Goal: Transaction & Acquisition: Purchase product/service

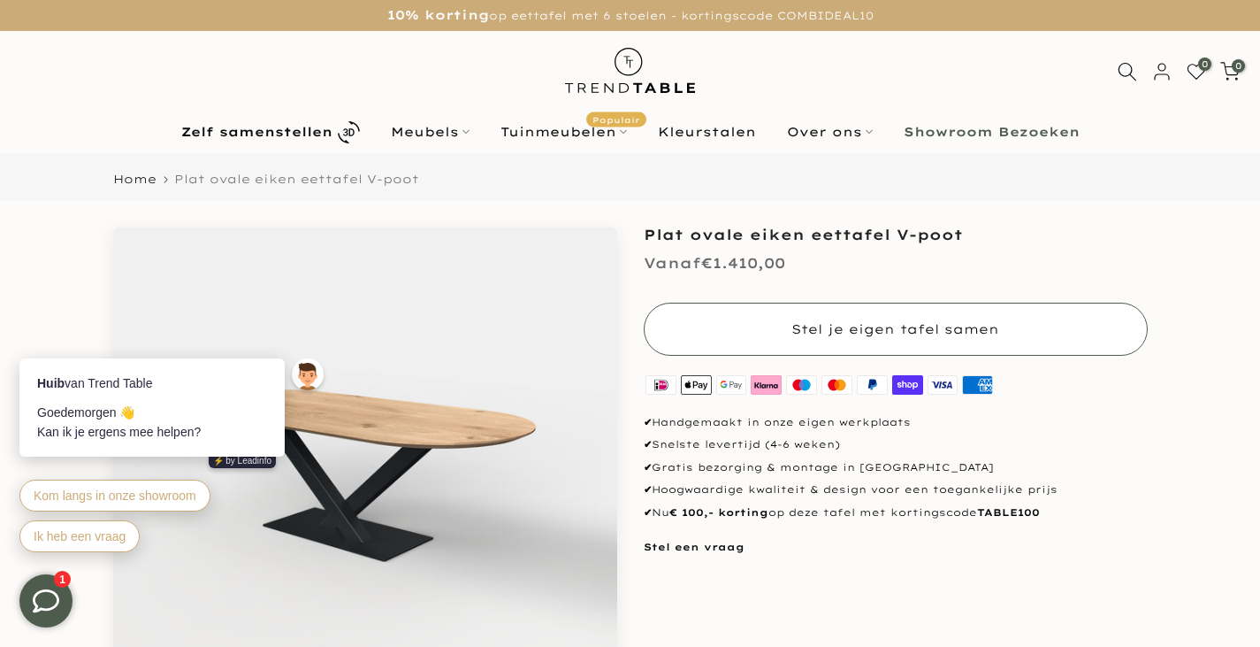
click at [877, 328] on span "Stel je eigen tafel samen" at bounding box center [896, 329] width 208 height 16
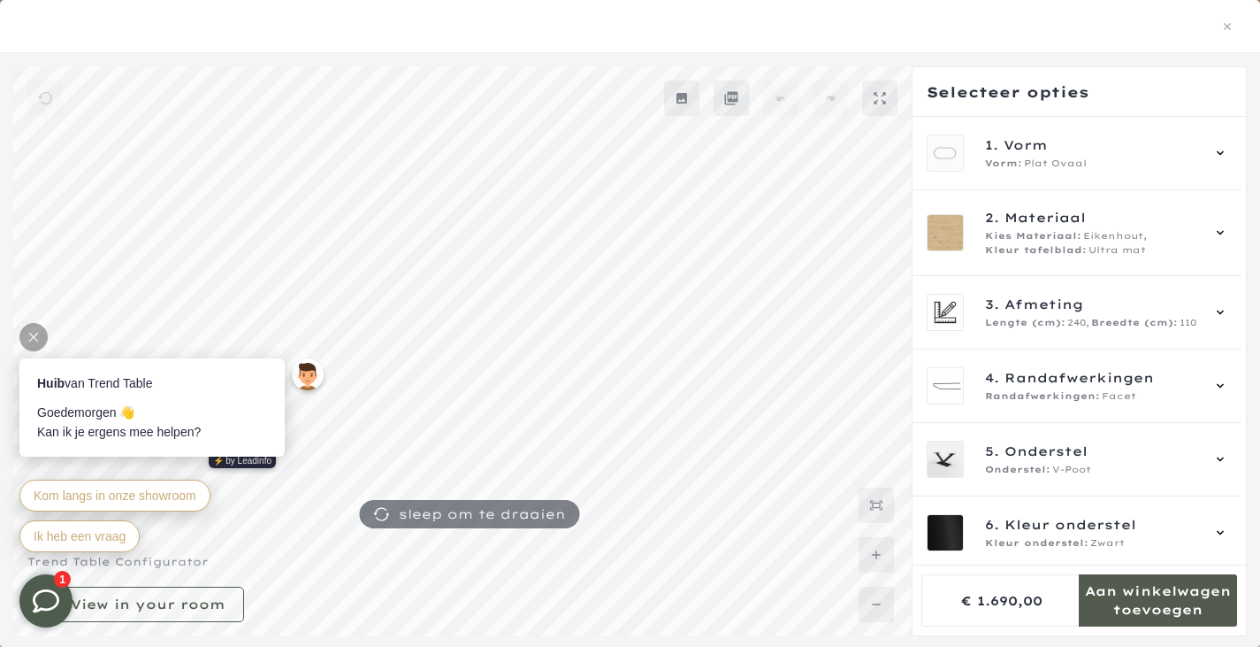
click at [31, 327] on div at bounding box center [33, 337] width 28 height 28
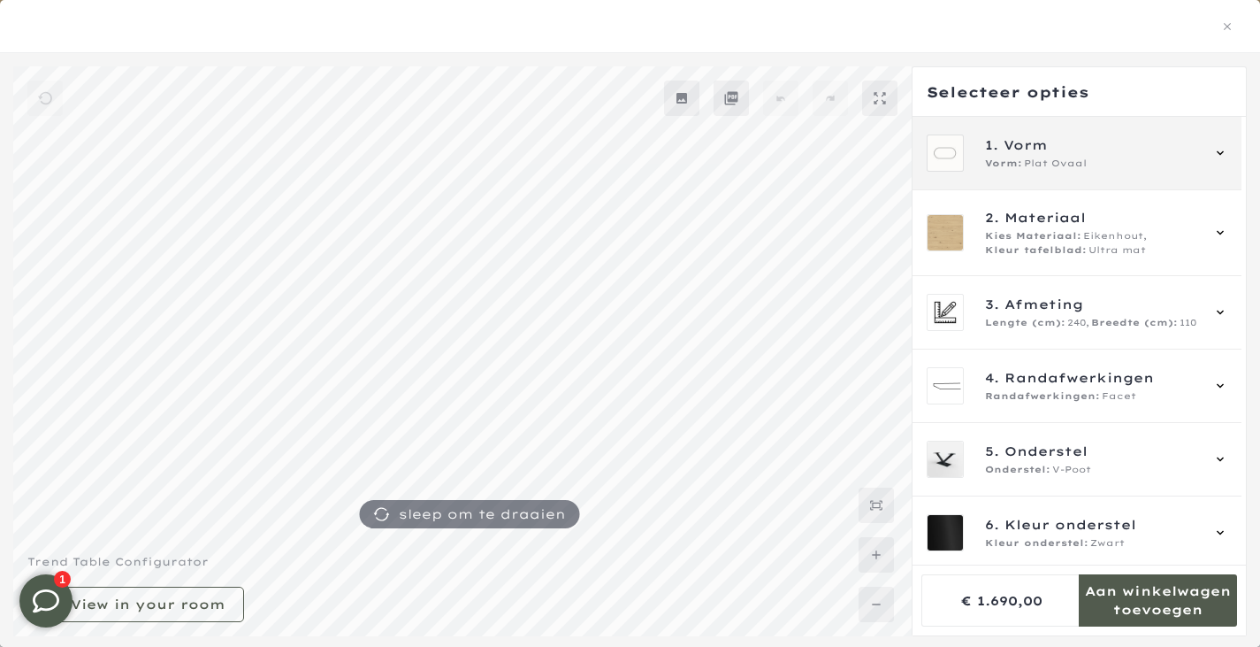
click at [1115, 148] on span "1. Vorm" at bounding box center [1092, 144] width 214 height 19
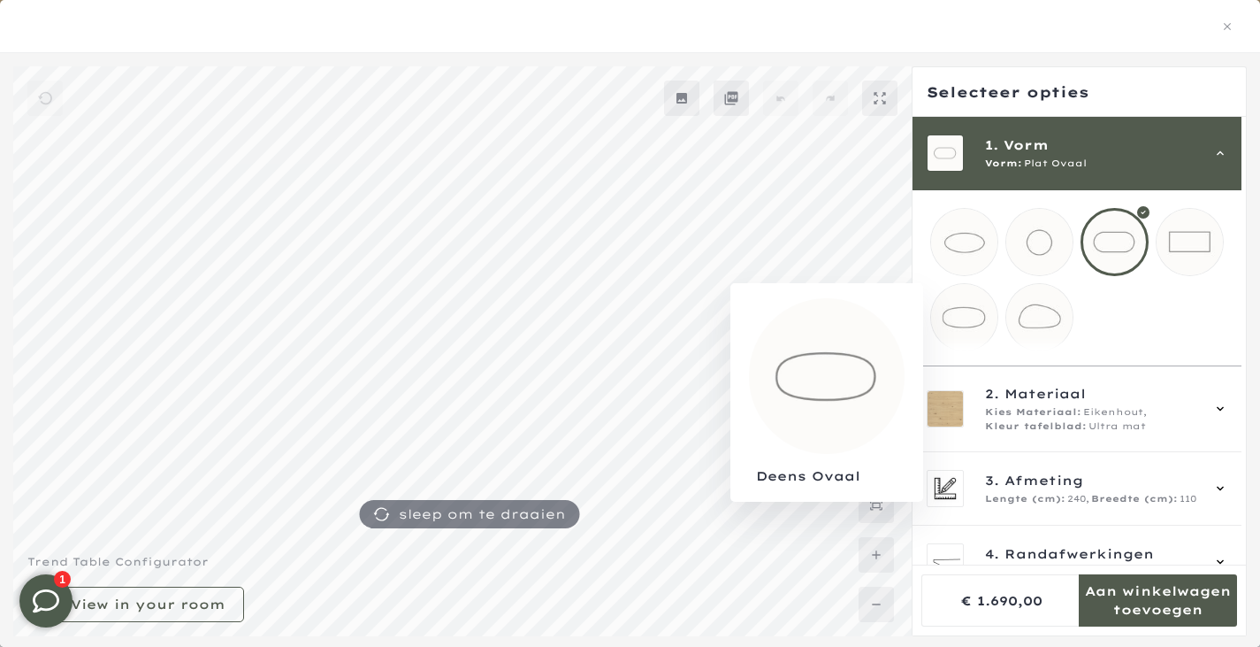
click at [973, 325] on mmq-loader at bounding box center [964, 317] width 66 height 66
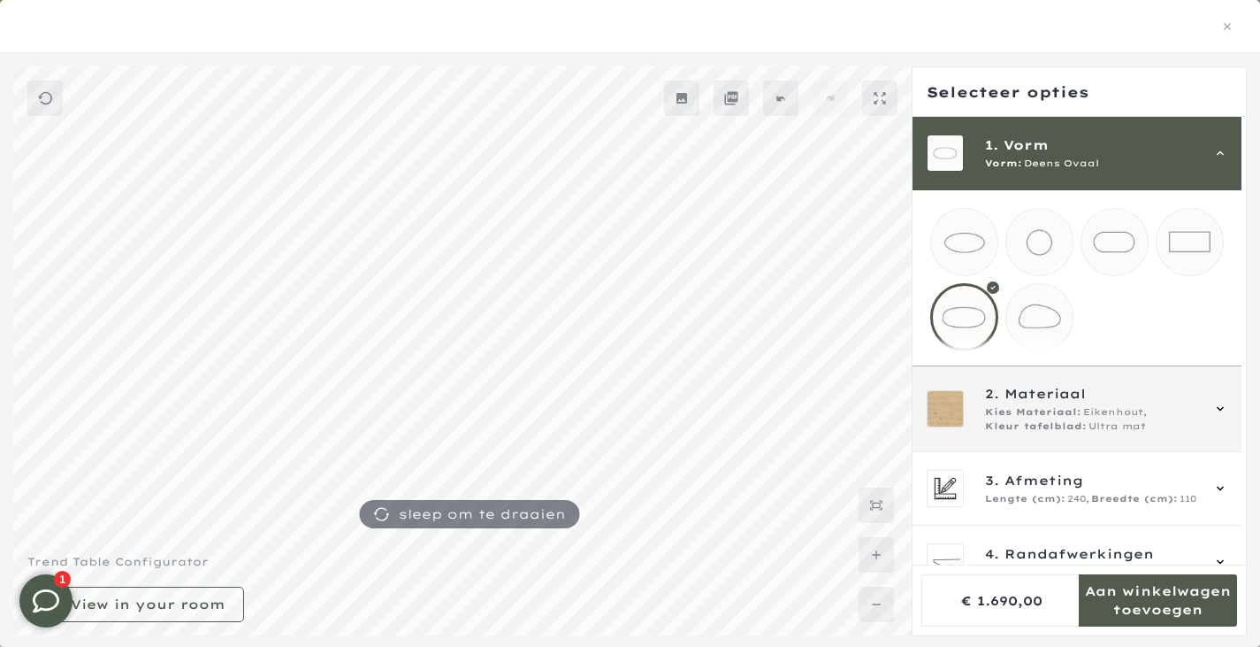
click at [1210, 418] on div "2. Materiaal Kies Materiaal: Eikenhout, Kleur tafelblad: Ultra mat" at bounding box center [1077, 409] width 301 height 50
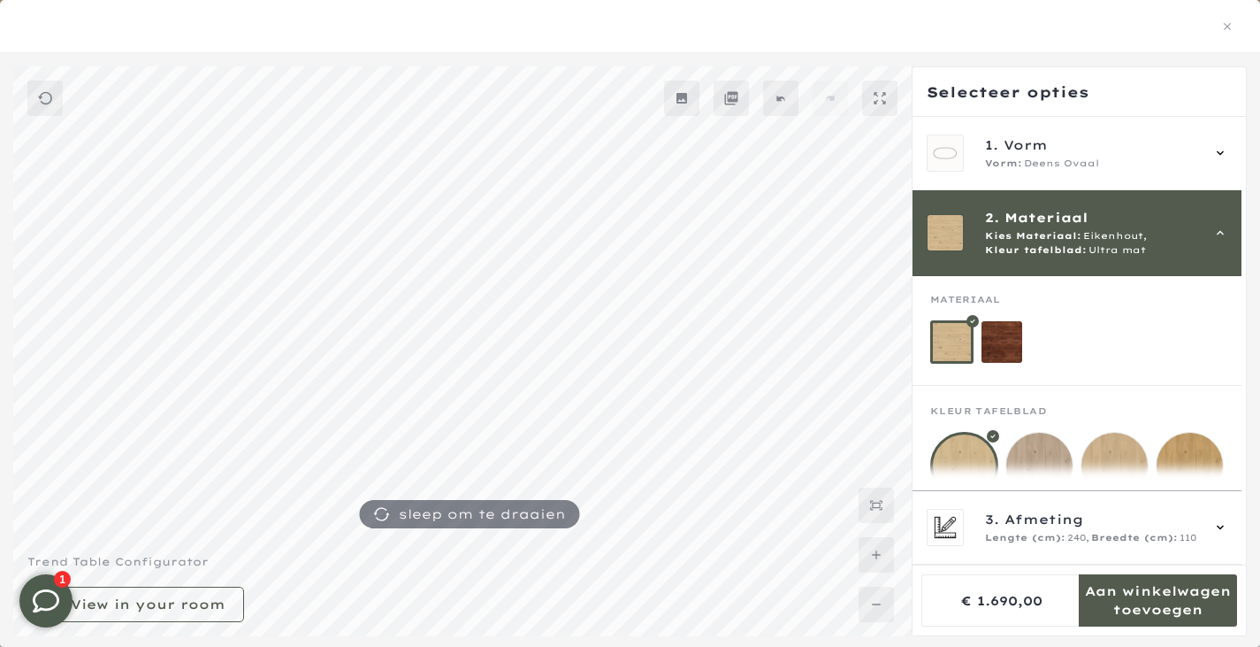
scroll to position [177, 0]
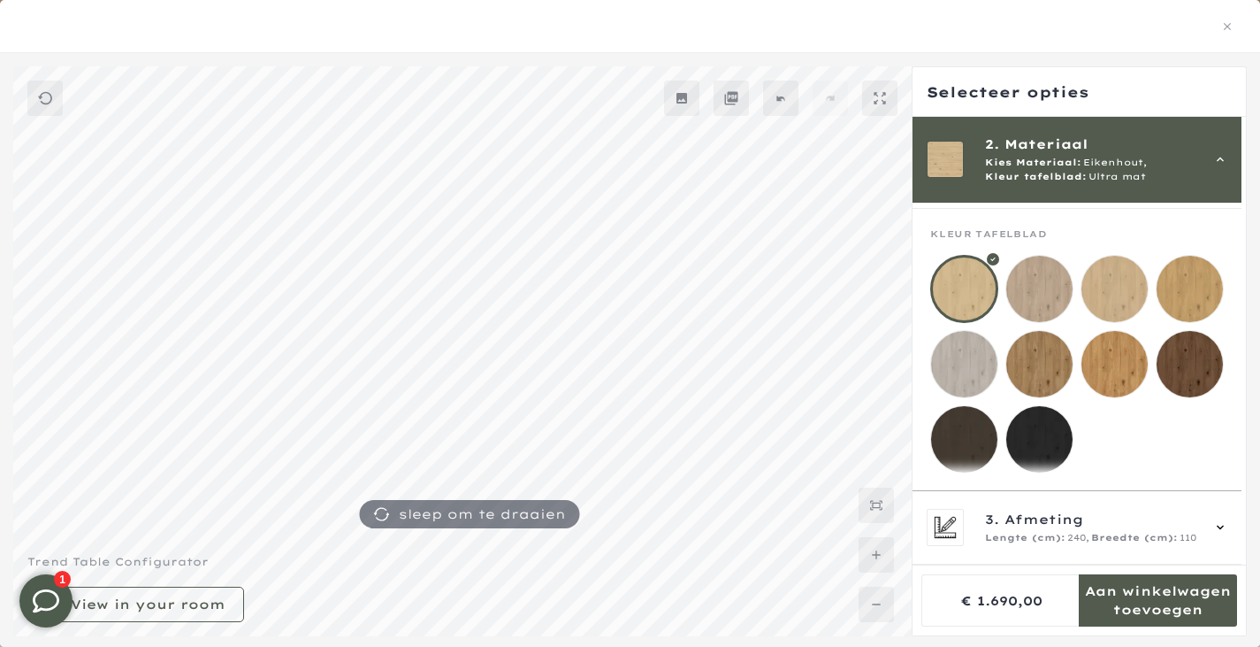
click at [1051, 365] on mmq-loader at bounding box center [1040, 364] width 66 height 66
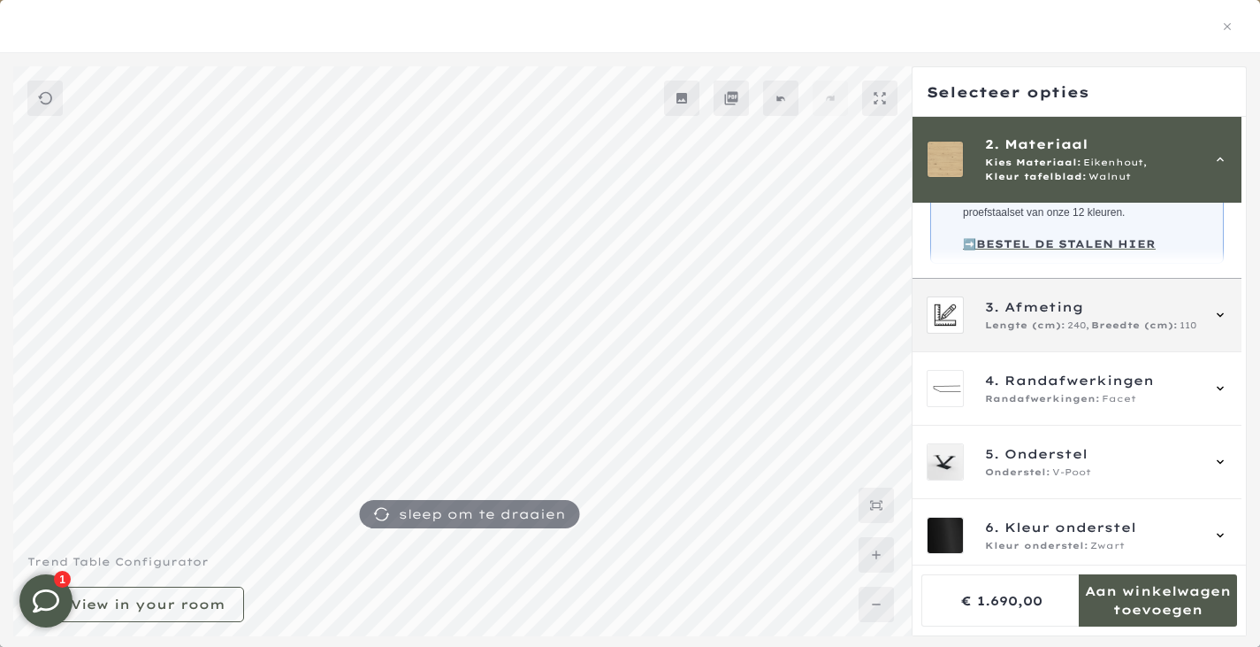
scroll to position [531, 0]
click at [1216, 321] on icon at bounding box center [1221, 314] width 14 height 14
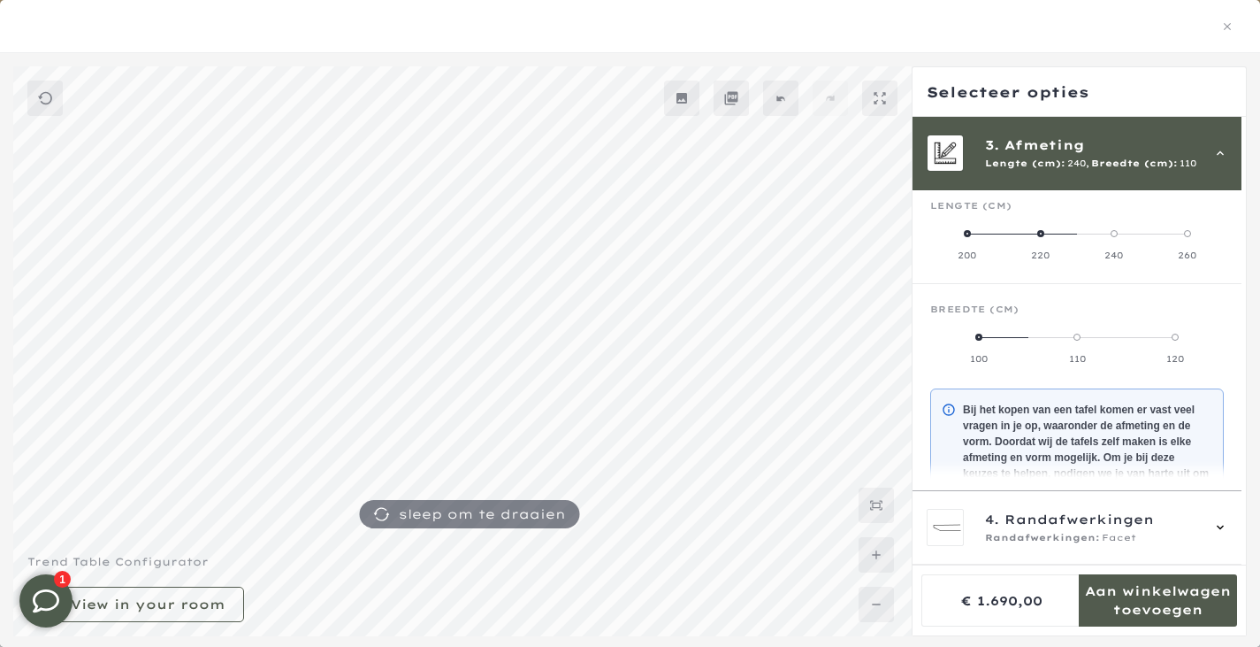
scroll to position [159, 0]
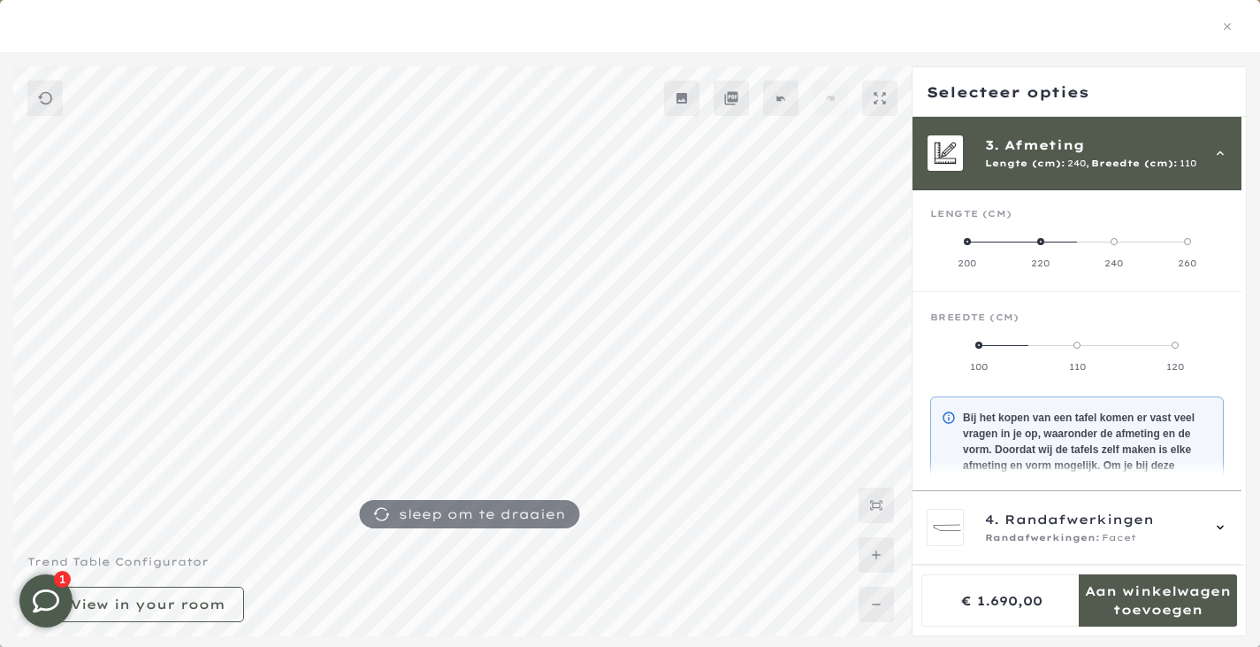
drag, startPoint x: 1108, startPoint y: 241, endPoint x: 1068, endPoint y: 243, distance: 40.8
click at [1068, 243] on mmq-radio-scale at bounding box center [1078, 251] width 294 height 35
click at [1062, 241] on label "220" at bounding box center [1040, 251] width 73 height 35
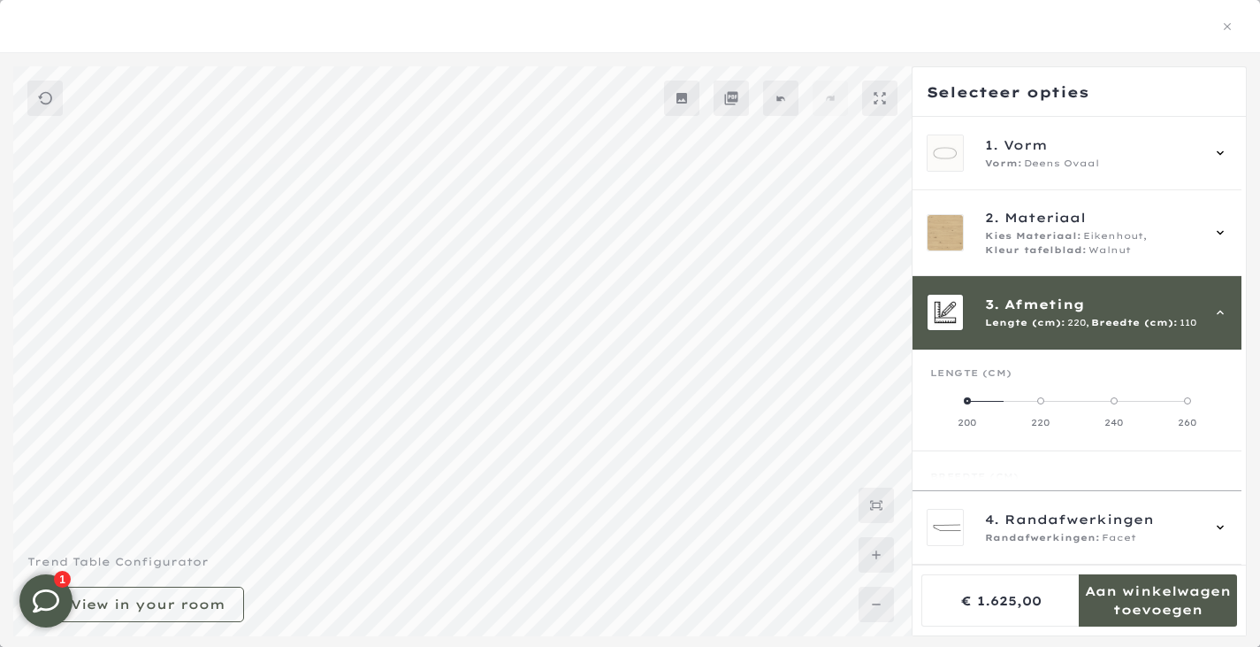
scroll to position [623, 0]
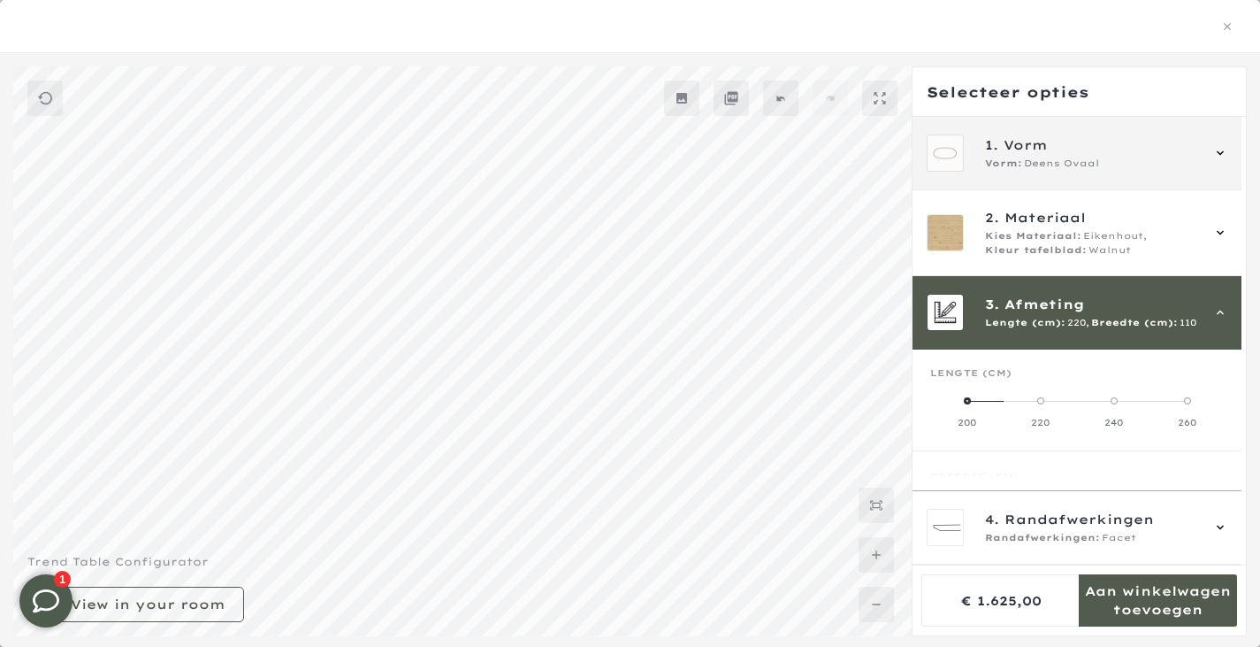
click at [1157, 152] on span "1. Vorm" at bounding box center [1092, 144] width 214 height 19
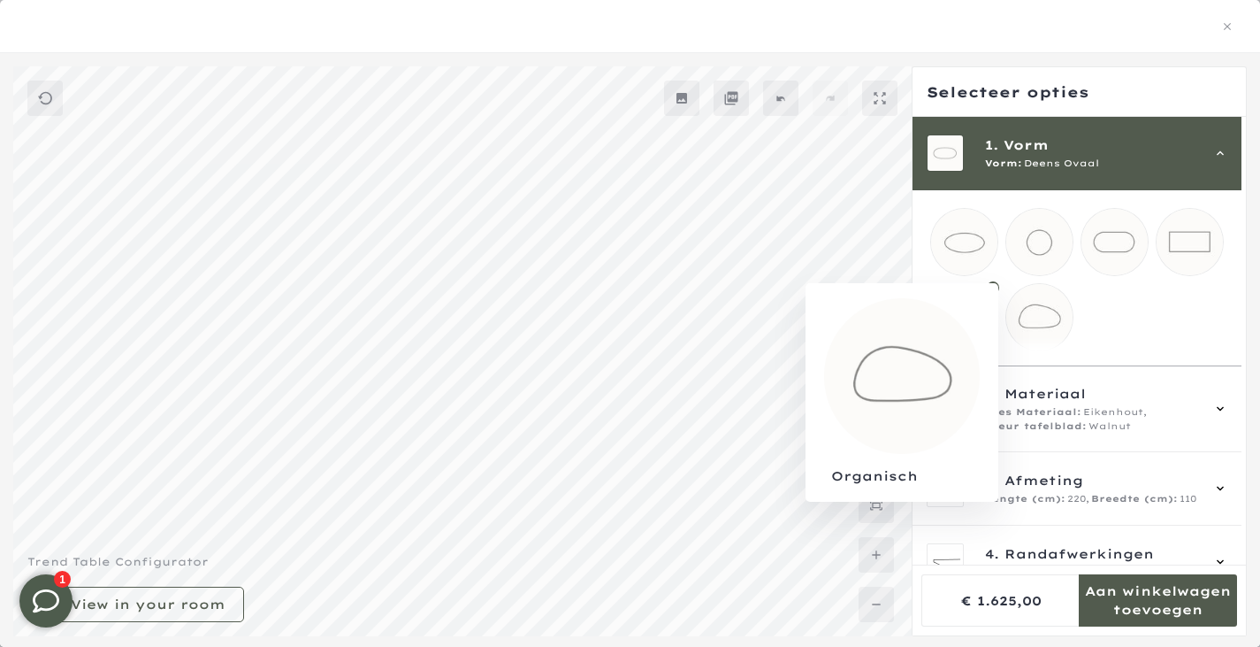
click at [1046, 318] on mmq-loader at bounding box center [1040, 317] width 66 height 66
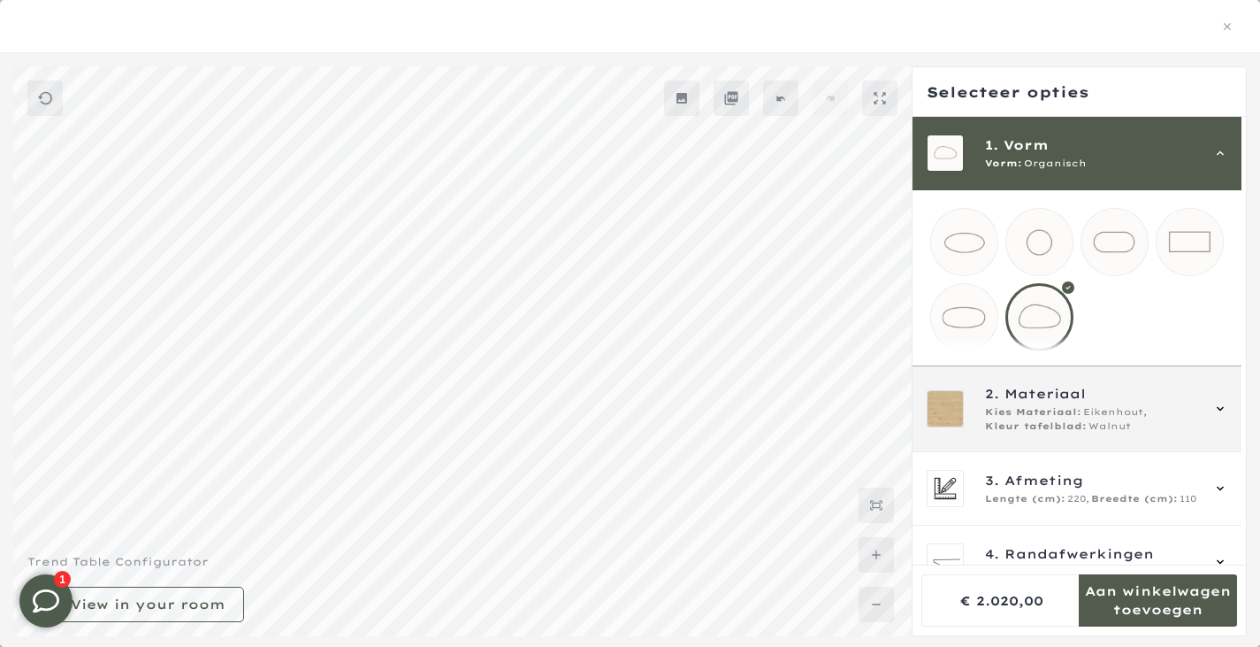
scroll to position [623, 0]
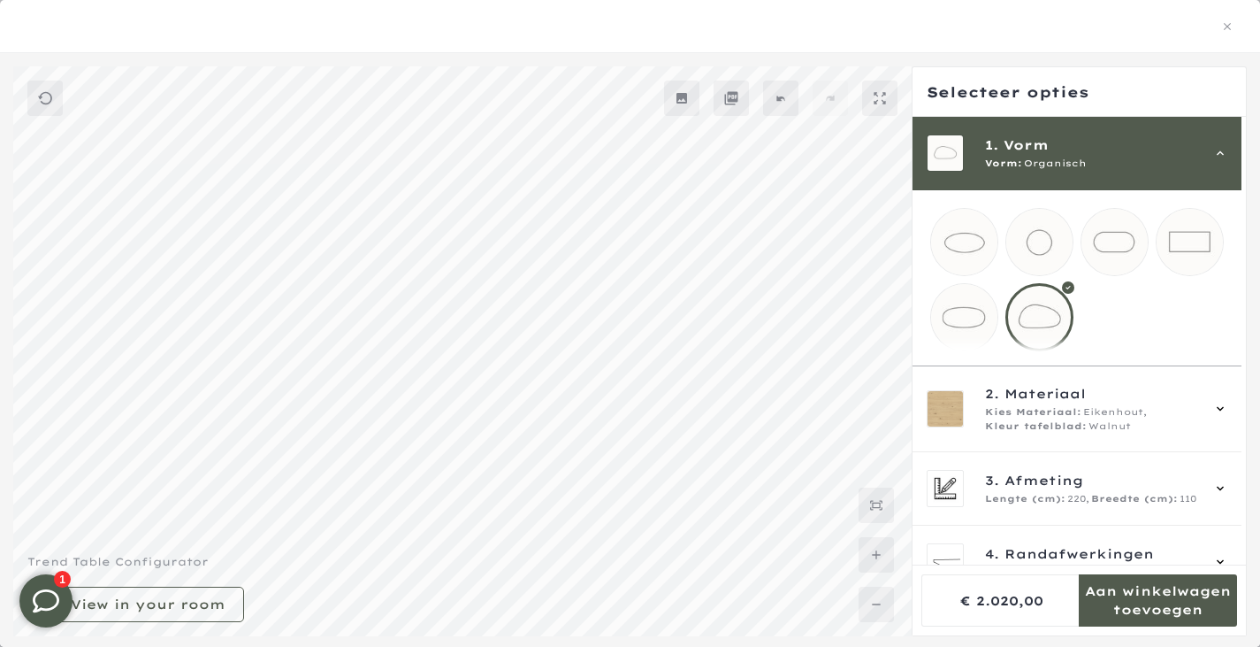
scroll to position [623, 0]
